Goal: Information Seeking & Learning: Check status

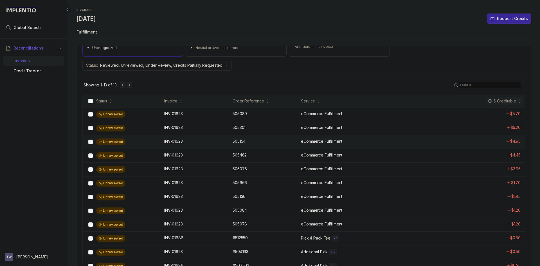
scroll to position [98, 0]
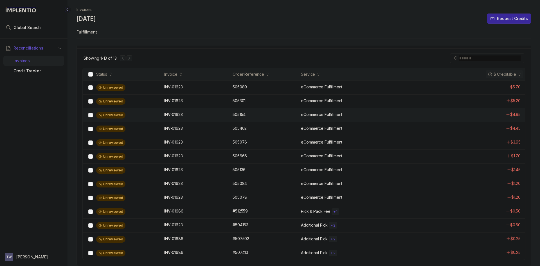
click at [235, 121] on div "Unreviewed INV-01623 INV-01623 505154 505154 eCommerce Fulfillment $4.95" at bounding box center [304, 115] width 442 height 14
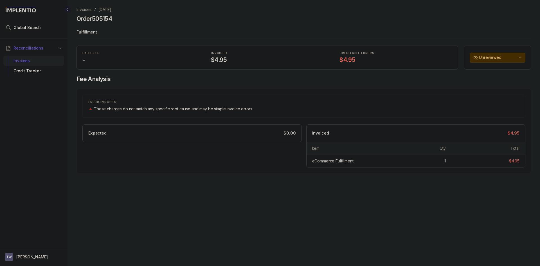
click at [99, 17] on h4 "Order 505154" at bounding box center [95, 19] width 36 height 8
copy h4 "505154"
click at [101, 9] on p "September 2025" at bounding box center [104, 10] width 13 height 6
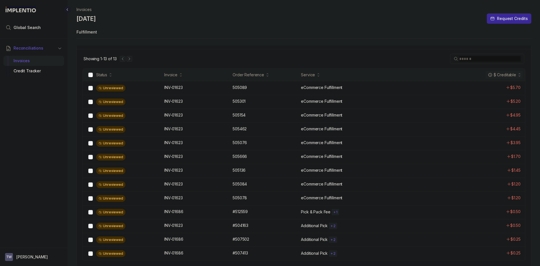
scroll to position [98, 0]
click at [196, 243] on div "Unreviewed INV-01686 INV-01686 #507502 #507502 Additional Pick + 2 $0.25" at bounding box center [304, 239] width 442 height 14
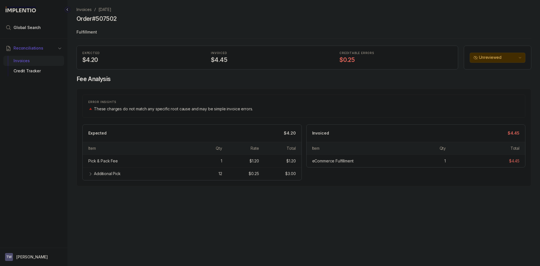
click at [109, 10] on p "September 2025" at bounding box center [104, 10] width 13 height 6
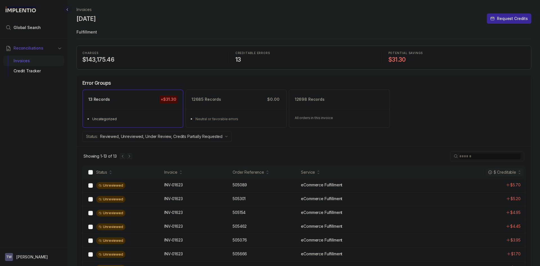
click at [85, 9] on p "Invoices" at bounding box center [84, 10] width 15 height 6
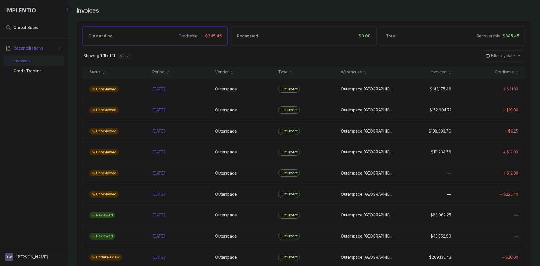
click at [164, 72] on div "Period" at bounding box center [160, 72] width 21 height 8
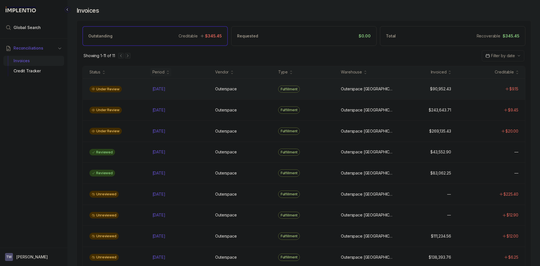
click at [140, 89] on div "Under Review" at bounding box center [117, 89] width 61 height 7
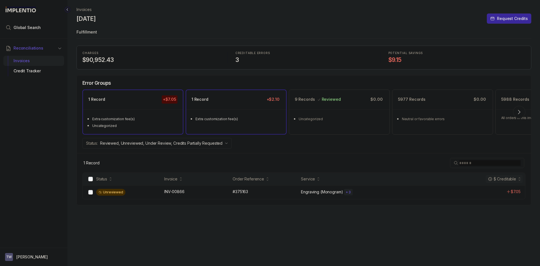
click at [203, 126] on ul "Extra customization fee(s)" at bounding box center [236, 118] width 100 height 18
click at [157, 123] on div "Uncategorized" at bounding box center [134, 126] width 85 height 6
click at [209, 122] on ul "Extra customization fee(s)" at bounding box center [236, 118] width 100 height 18
click at [159, 120] on div "Extra customization fee(s)" at bounding box center [134, 119] width 85 height 6
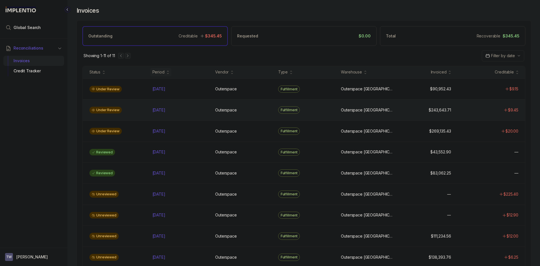
click at [136, 113] on div "Under Review" at bounding box center [117, 110] width 61 height 7
click at [167, 73] on icon at bounding box center [168, 73] width 2 height 2
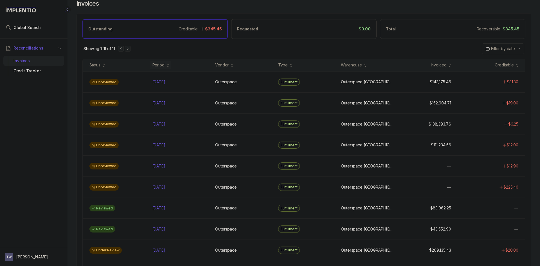
scroll to position [15, 0]
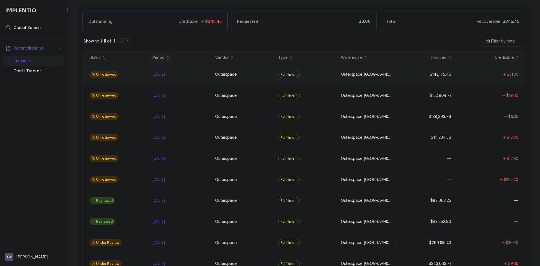
click at [120, 77] on div "Unreviewed" at bounding box center [117, 74] width 61 height 7
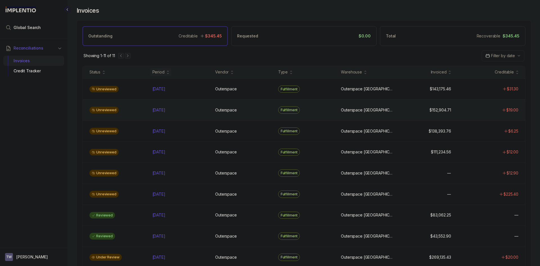
click at [146, 111] on div "Unreviewed" at bounding box center [117, 110] width 61 height 7
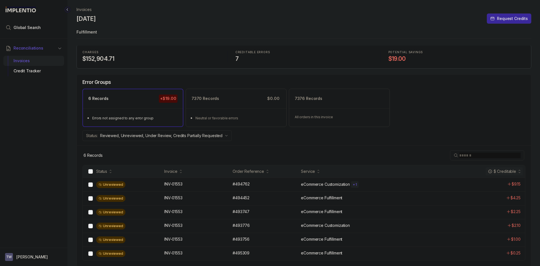
scroll to position [1, 0]
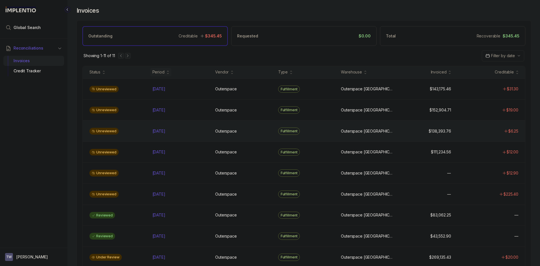
click at [161, 136] on div "Unreviewed [DATE] [DATE] Outerspace Outerspace Fulfillment [GEOGRAPHIC_DATA] [G…" at bounding box center [304, 130] width 442 height 21
click at [145, 153] on div "Unreviewed" at bounding box center [117, 152] width 61 height 7
click at [182, 174] on div "May 2025 May 2025" at bounding box center [180, 173] width 56 height 6
click at [162, 196] on div "Apr 2025 Apr 2025" at bounding box center [158, 194] width 13 height 6
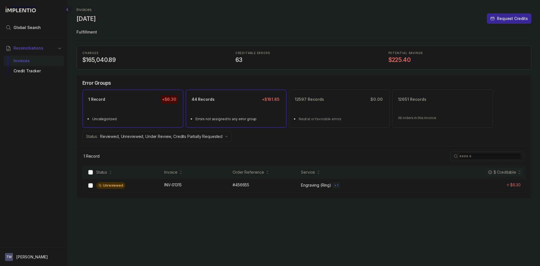
click at [216, 107] on div "44 Records +$181.85" at bounding box center [236, 99] width 100 height 19
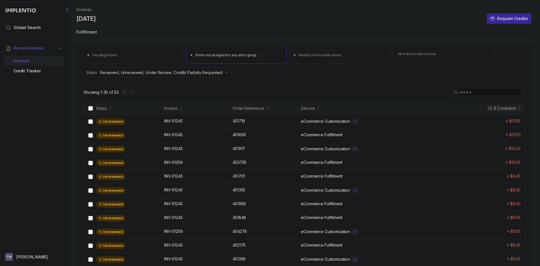
scroll to position [23, 0]
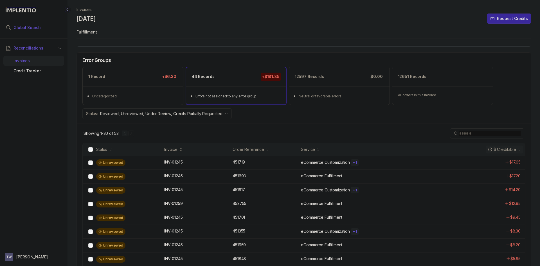
click at [39, 28] on li "Global Search" at bounding box center [33, 27] width 61 height 12
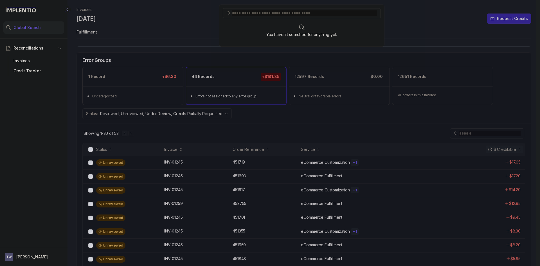
click at [249, 16] on input "search" at bounding box center [304, 13] width 145 height 6
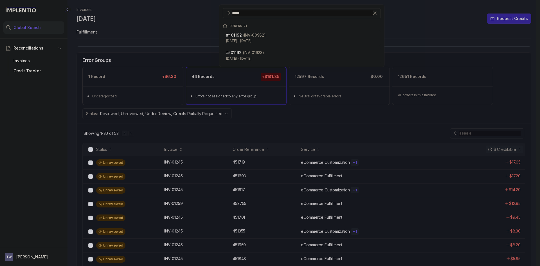
click at [261, 12] on input "*****" at bounding box center [302, 13] width 141 height 6
paste input "search"
click at [232, 13] on input "****" at bounding box center [302, 13] width 141 height 6
type input "*****"
click at [307, 122] on div "***** ORDERS ( 2 ) #4 01073 (INV-00982) Dec 1 - Dec 31, 2024 #5 01073 (INV-0162…" at bounding box center [302, 133] width 468 height 266
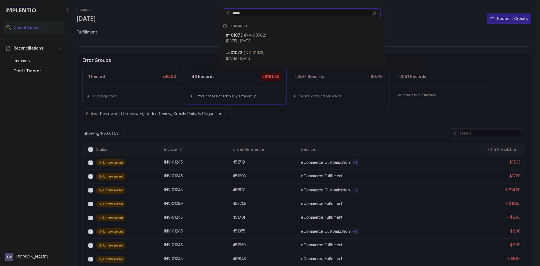
scroll to position [0, 0]
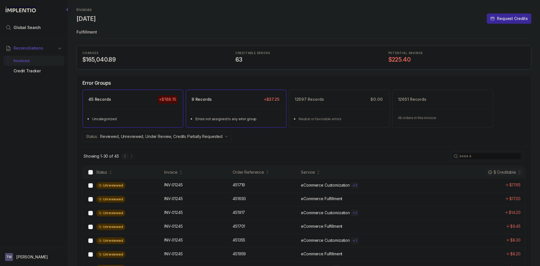
click at [221, 109] on ul "Errors not assigned to any error group" at bounding box center [236, 118] width 100 height 18
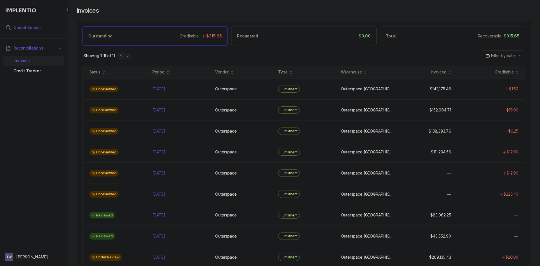
click at [49, 27] on li "Global Search" at bounding box center [33, 27] width 61 height 12
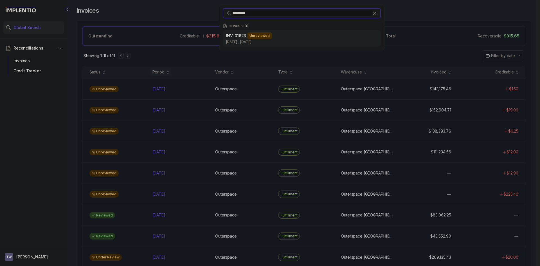
type input "*********"
click at [261, 39] on p "Sep 3 - Sep 3, 2025" at bounding box center [301, 42] width 151 height 6
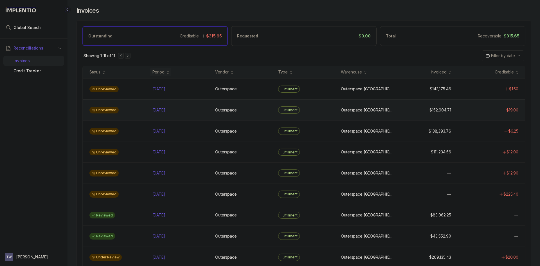
click at [141, 116] on div "Unreviewed Aug 2025 Aug 2025 Outerspace Outerspace Fulfillment Outerspace Carls…" at bounding box center [304, 109] width 442 height 21
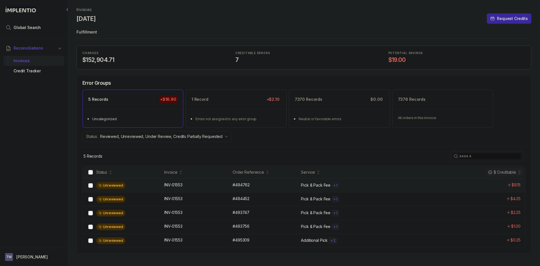
click at [141, 186] on div "Unreviewed" at bounding box center [128, 185] width 65 height 7
click at [154, 217] on div "Unreviewed INV-01553 INV-01553 #493747 #493747 Pick & Pack Fee + 1 $2.25" at bounding box center [304, 213] width 442 height 14
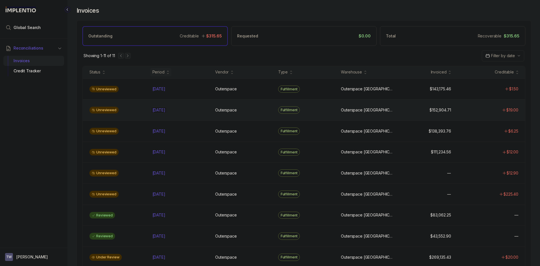
click at [167, 107] on p "[DATE]" at bounding box center [159, 110] width 16 height 6
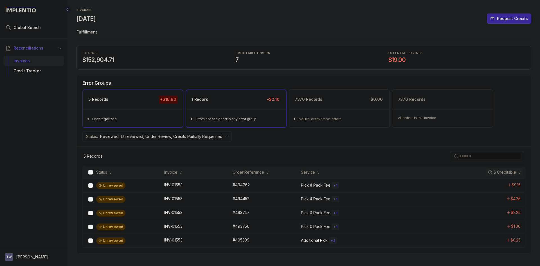
click at [194, 105] on div "1 Record +$2.10" at bounding box center [236, 99] width 100 height 19
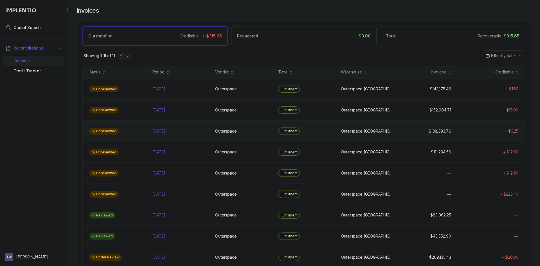
click at [138, 133] on div "Unreviewed" at bounding box center [117, 131] width 61 height 7
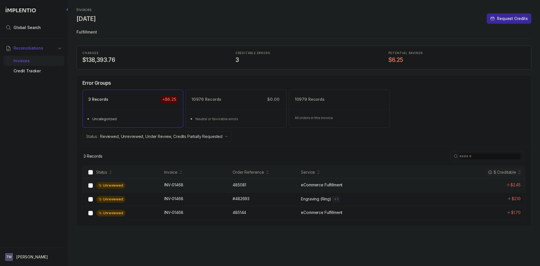
click at [140, 187] on div "Unreviewed" at bounding box center [128, 185] width 65 height 7
click at [150, 202] on div "Unreviewed" at bounding box center [128, 199] width 65 height 7
click at [148, 213] on div "Unreviewed" at bounding box center [128, 213] width 65 height 7
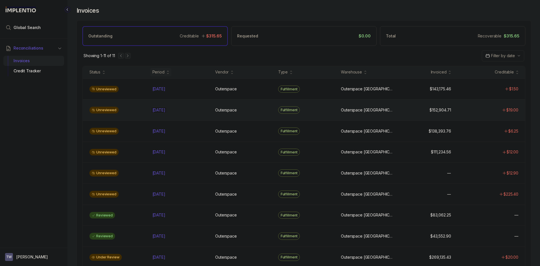
click at [204, 111] on div "Aug 2025 Aug 2025" at bounding box center [180, 110] width 56 height 6
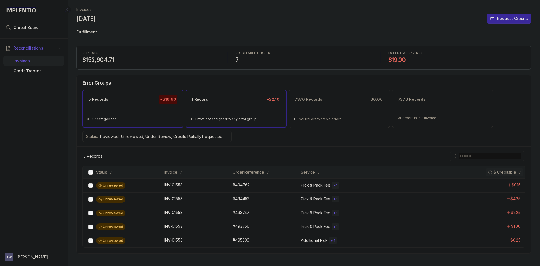
click at [242, 98] on div "1 Record +$2.10" at bounding box center [236, 99] width 100 height 19
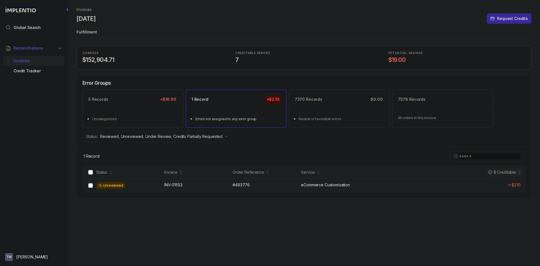
click at [225, 191] on div "Unreviewed INV-01553 INV-01553 #493776 #493776 eCommerce Customization $2.10" at bounding box center [304, 185] width 442 height 14
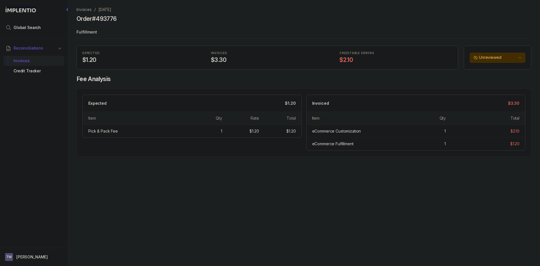
click at [110, 10] on p "[DATE]" at bounding box center [104, 10] width 13 height 6
click at [35, 58] on div "Invoices" at bounding box center [34, 61] width 52 height 10
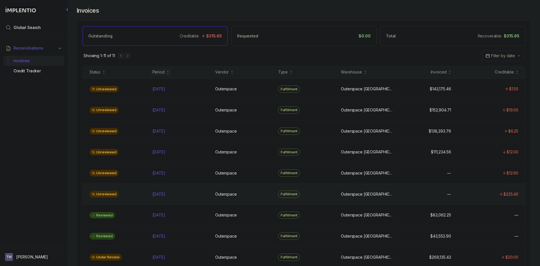
click at [135, 195] on div "Unreviewed" at bounding box center [117, 194] width 61 height 7
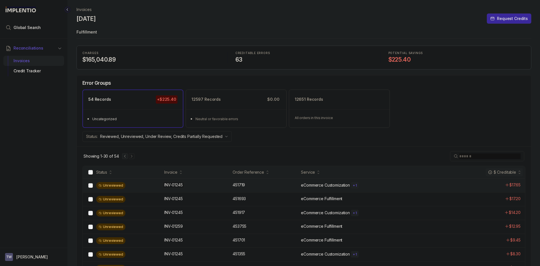
click at [197, 184] on div "INV-01245 INV-01245" at bounding box center [196, 185] width 65 height 6
click at [34, 59] on div "Invoices" at bounding box center [34, 61] width 52 height 10
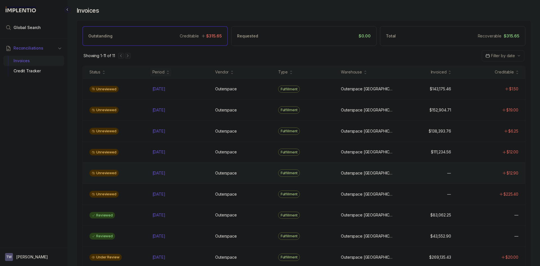
click at [132, 178] on div "Unreviewed May 2025 May 2025 Outerspace Outerspace Fulfillment Outerspace Carls…" at bounding box center [304, 172] width 442 height 21
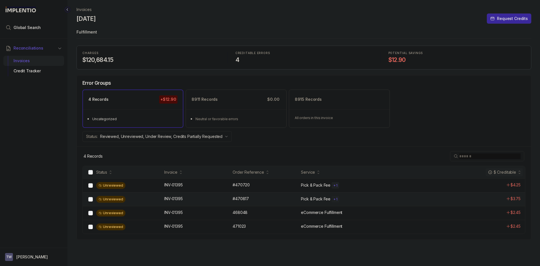
click at [151, 200] on div "Unreviewed" at bounding box center [128, 199] width 65 height 7
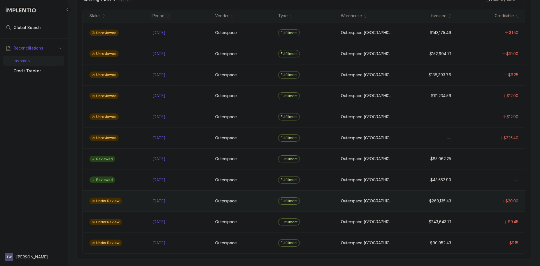
scroll to position [57, 0]
click at [133, 207] on div "Under Review Dec 2024 Dec 2024 Outerspace Outerspace Fulfillment Outerspace Car…" at bounding box center [304, 200] width 442 height 21
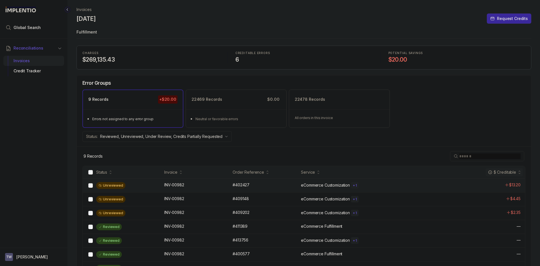
click at [149, 188] on div "Unreviewed" at bounding box center [128, 185] width 65 height 7
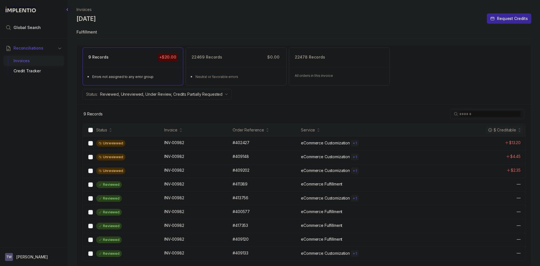
scroll to position [43, 0]
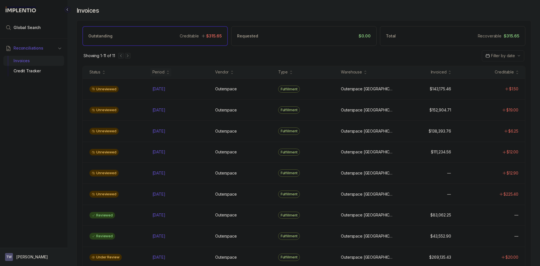
click at [30, 254] on p "[PERSON_NAME]" at bounding box center [32, 257] width 32 height 6
click at [31, 243] on p "Logout" at bounding box center [37, 245] width 47 height 6
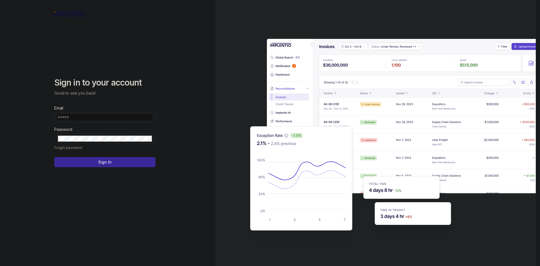
click at [98, 120] on span at bounding box center [104, 117] width 101 height 10
click at [99, 118] on input "Email" at bounding box center [105, 117] width 94 height 6
click at [107, 119] on input "Email" at bounding box center [105, 117] width 94 height 6
type input "**********"
